Goal: Task Accomplishment & Management: Manage account settings

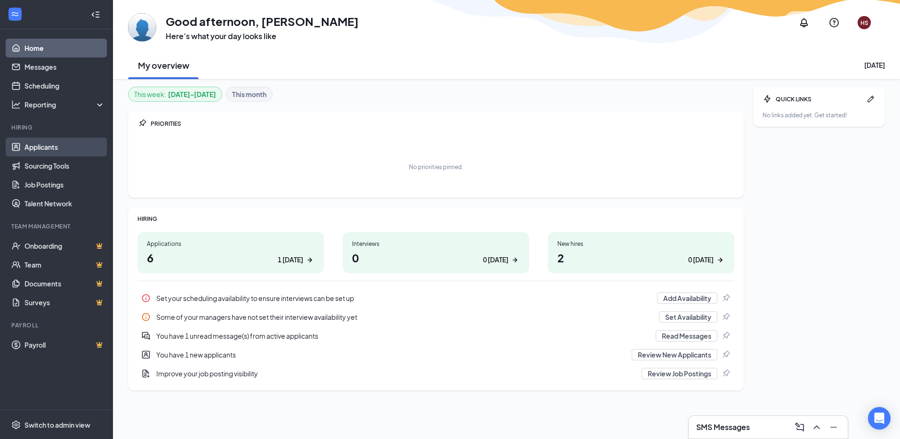
click at [65, 146] on link "Applicants" at bounding box center [64, 146] width 81 height 19
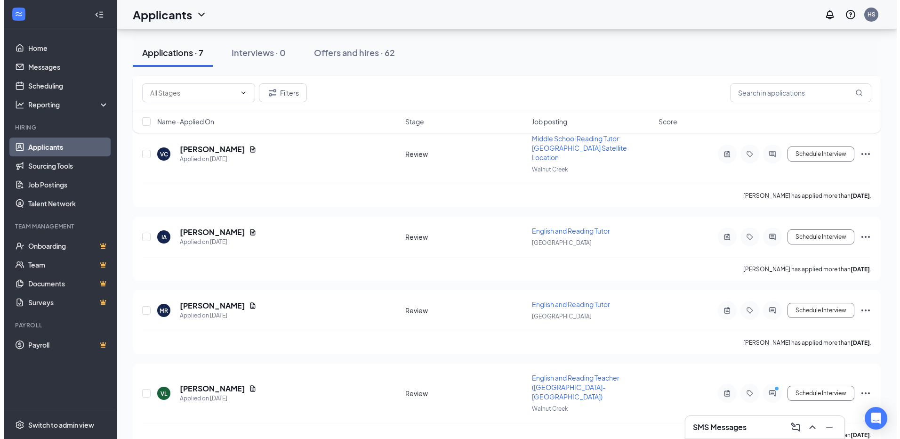
scroll to position [199, 0]
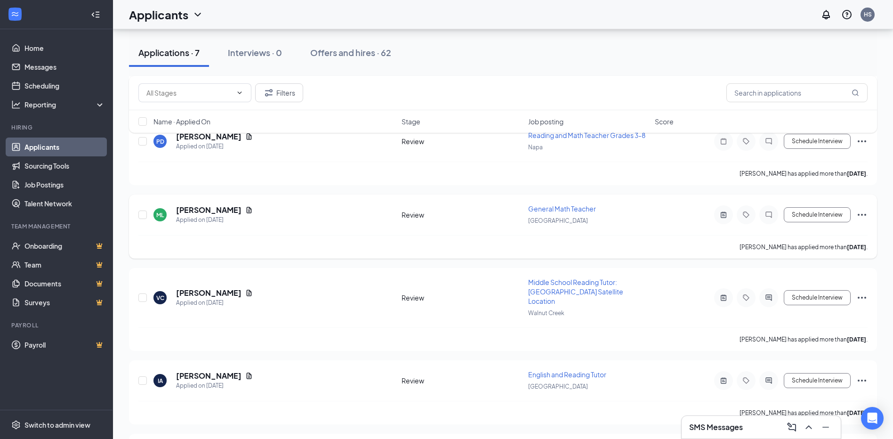
click at [234, 205] on div "Mirwais Lodin" at bounding box center [214, 210] width 77 height 10
click at [247, 207] on icon "Document" at bounding box center [249, 210] width 5 height 6
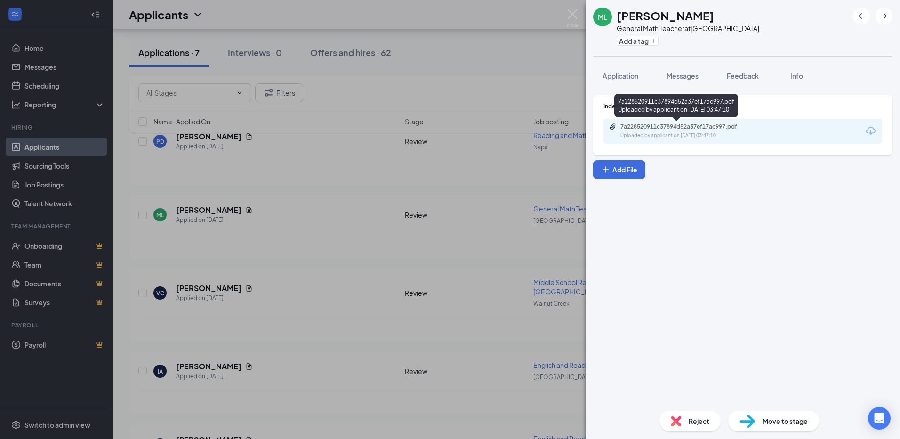
click at [709, 130] on div "7a228520911c37894d52a37ef17ac997.pdf Uploaded by applicant on Oct 06, 2025 at 0…" at bounding box center [685, 131] width 153 height 16
click at [680, 132] on div "Uploaded by applicant on Oct 06, 2025 at 03:47:10" at bounding box center [690, 136] width 141 height 8
